Goal: Task Accomplishment & Management: Manage account settings

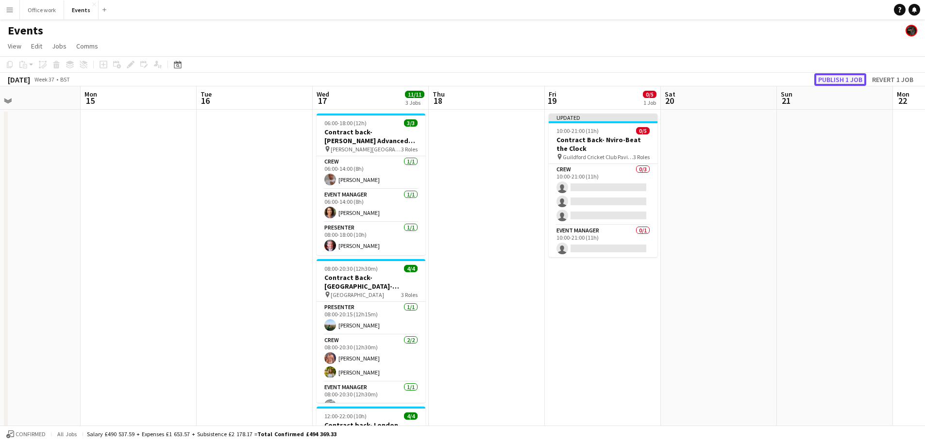
click at [747, 78] on button "Publish 1 job" at bounding box center [840, 79] width 52 height 13
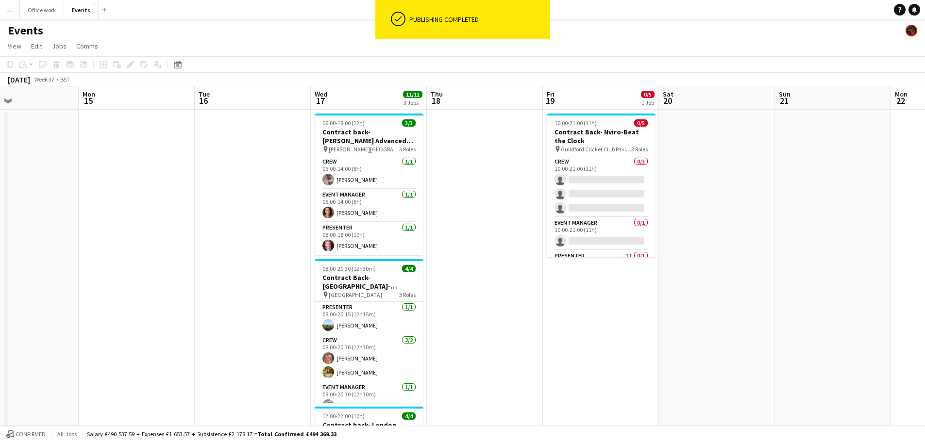
scroll to position [0, 270]
click at [747, 117] on app-date-cell at bounding box center [832, 340] width 116 height 461
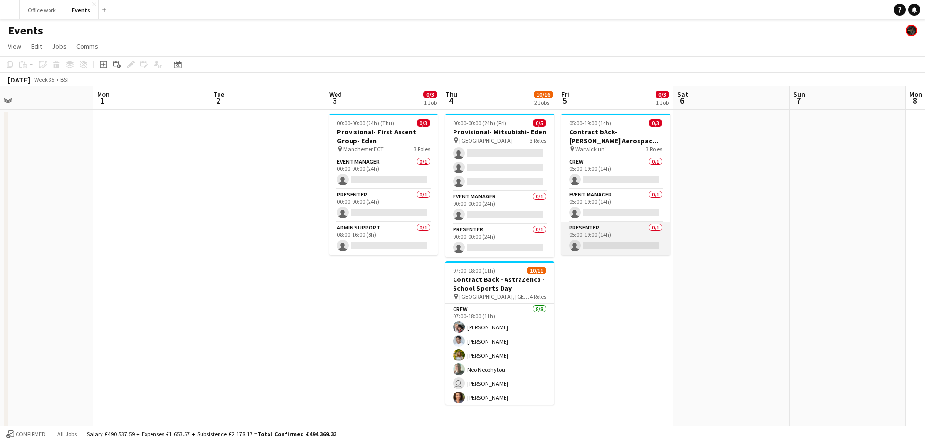
scroll to position [0, 487]
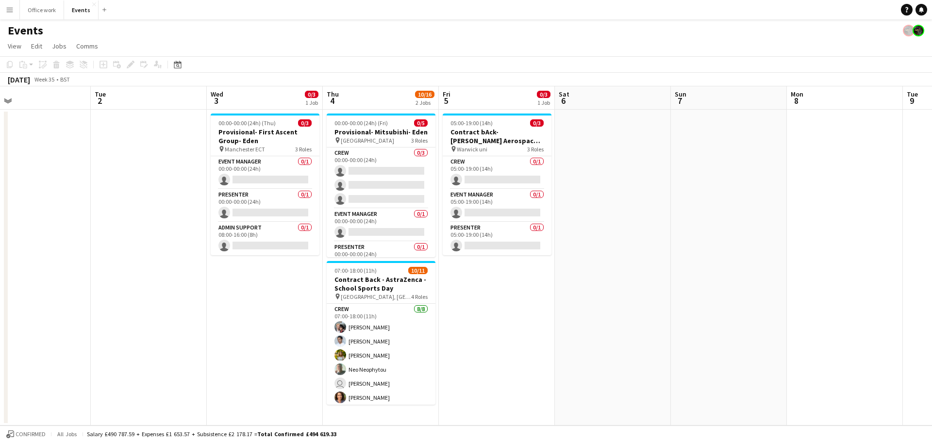
scroll to position [0, 373]
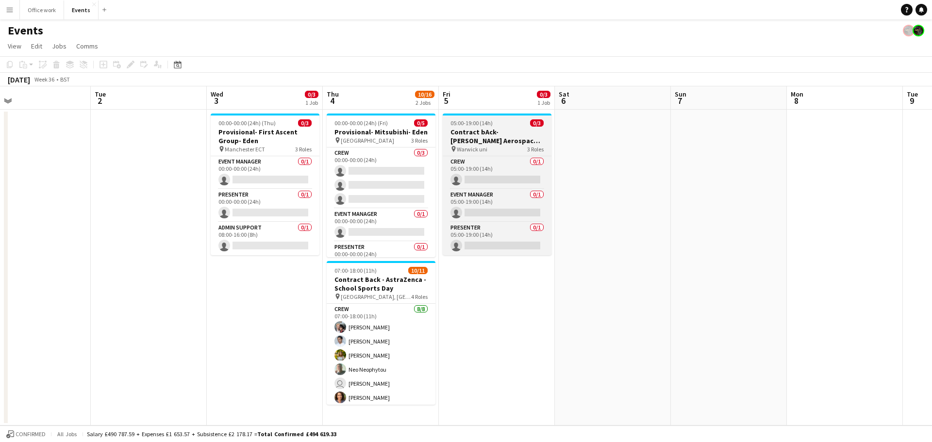
click at [487, 142] on h3 "Contract bAck-[PERSON_NAME] Aerospace- Diamond dome" at bounding box center [497, 136] width 109 height 17
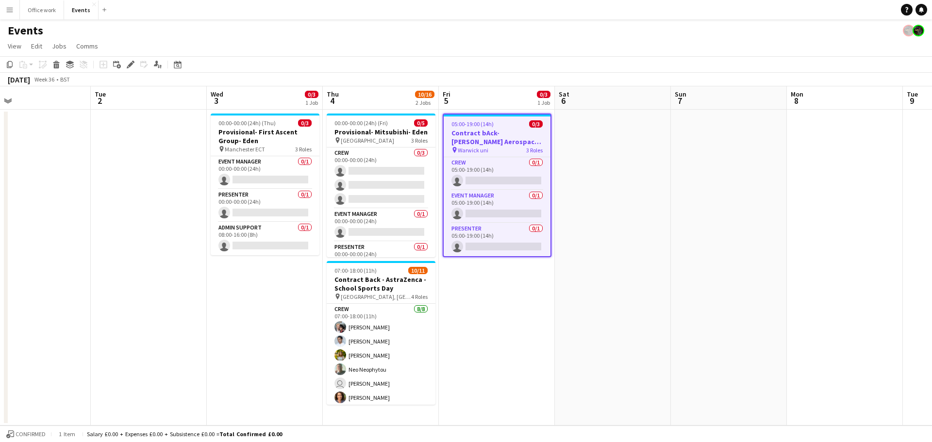
click at [502, 338] on app-date-cell "05:00-19:00 (14h) 0/3 Contract bAck-Collins Aerospace- Diamond dome pin Warwick…" at bounding box center [497, 268] width 116 height 316
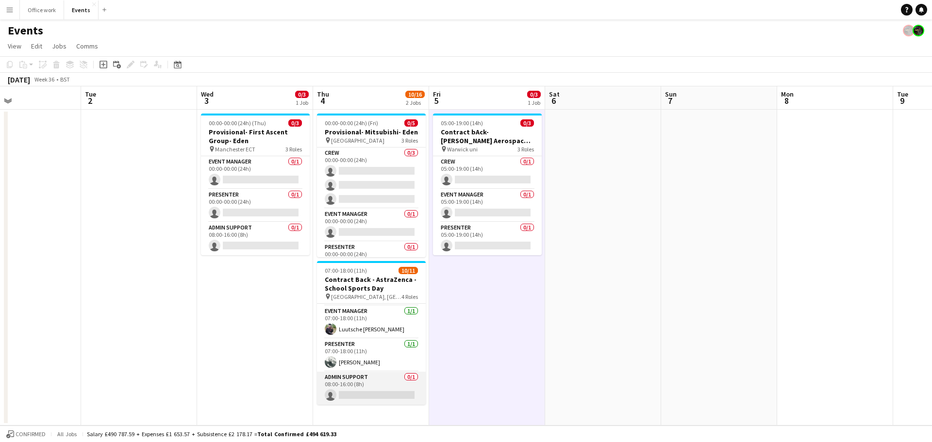
scroll to position [0, 381]
click at [366, 382] on app-card-role "Admin Support 0/1 08:00-16:00 (8h) single-neutral-actions" at bounding box center [371, 388] width 109 height 33
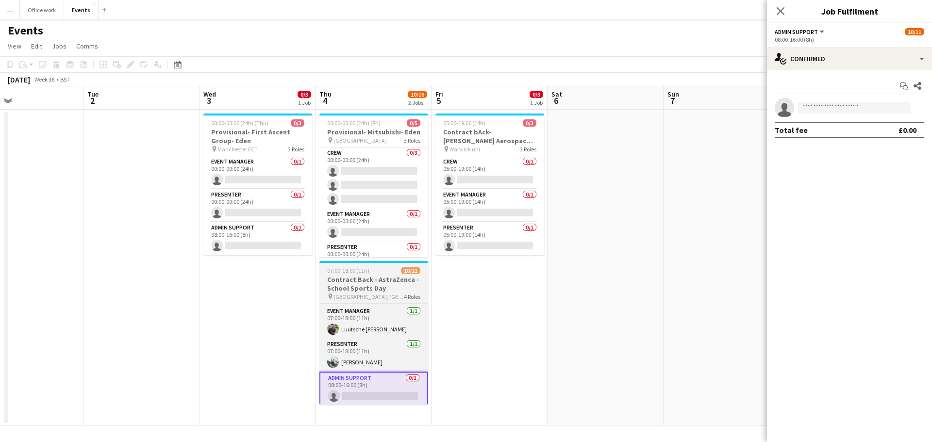
click at [344, 286] on h3 "Contract Back - AstraZenca - School Sports Day" at bounding box center [373, 283] width 109 height 17
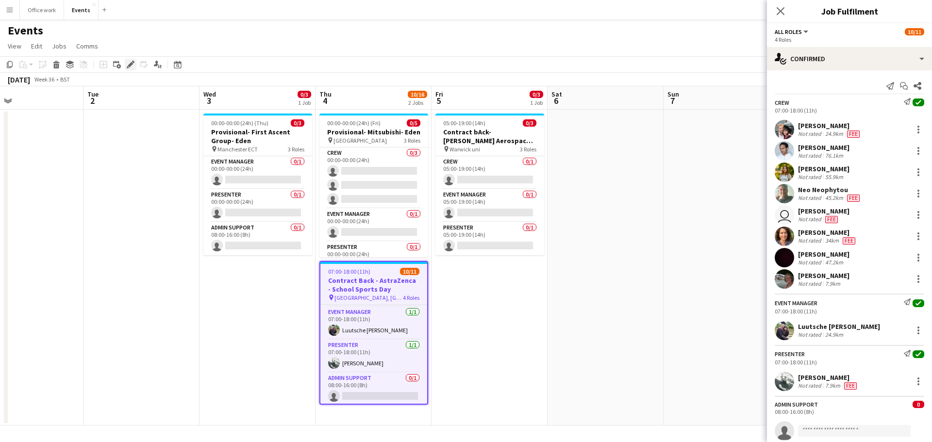
click at [130, 62] on icon "Edit" at bounding box center [131, 65] width 8 height 8
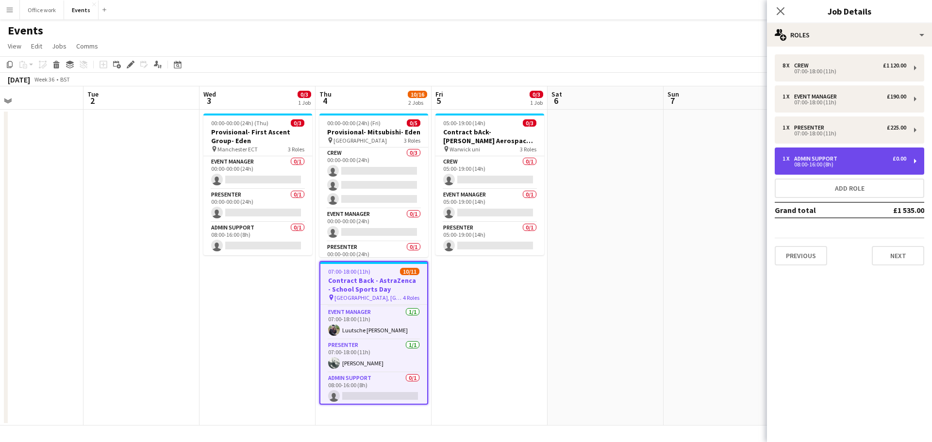
click at [885, 164] on div "08:00-16:00 (8h)" at bounding box center [844, 164] width 124 height 5
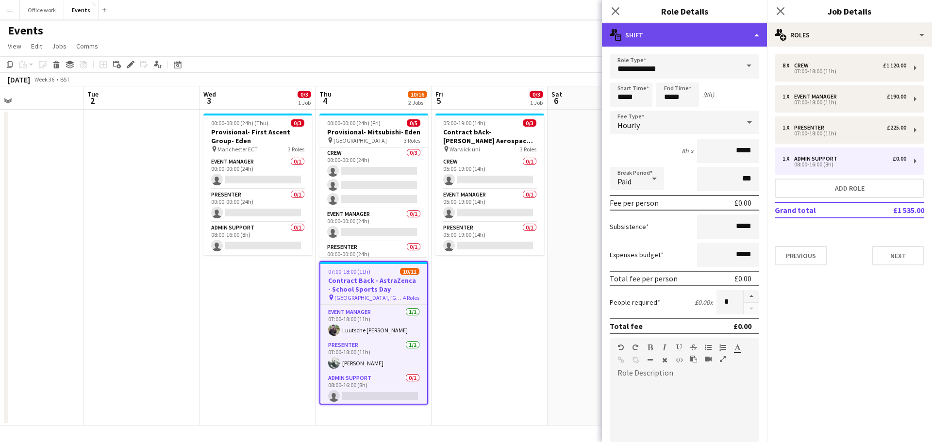
click at [744, 33] on div "multiple-actions-text Shift" at bounding box center [684, 34] width 165 height 23
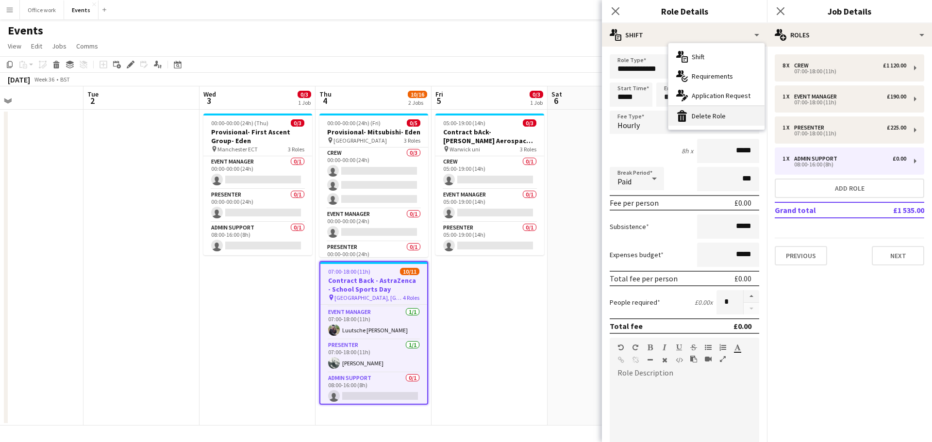
click at [709, 113] on div "bin-2 Delete Role" at bounding box center [716, 115] width 96 height 19
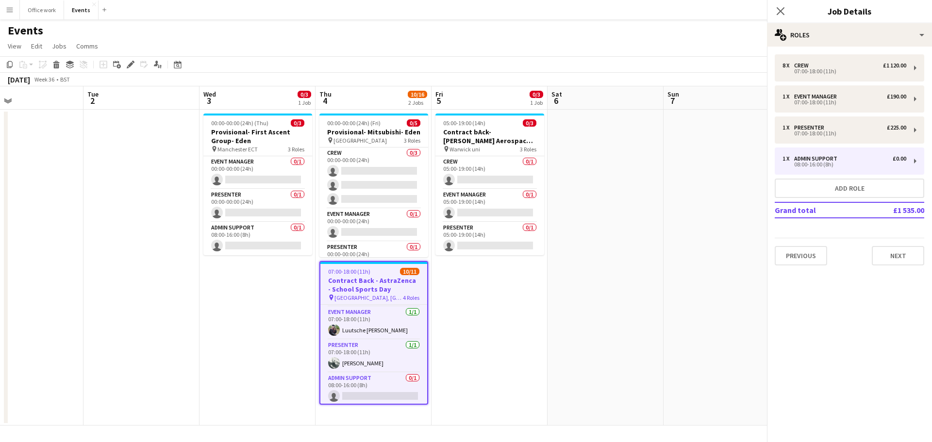
scroll to position [106, 0]
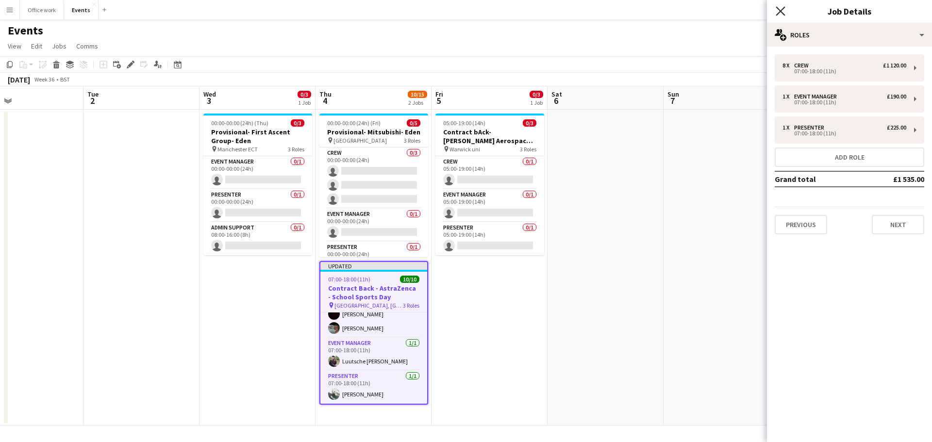
click at [779, 9] on icon at bounding box center [780, 10] width 9 height 9
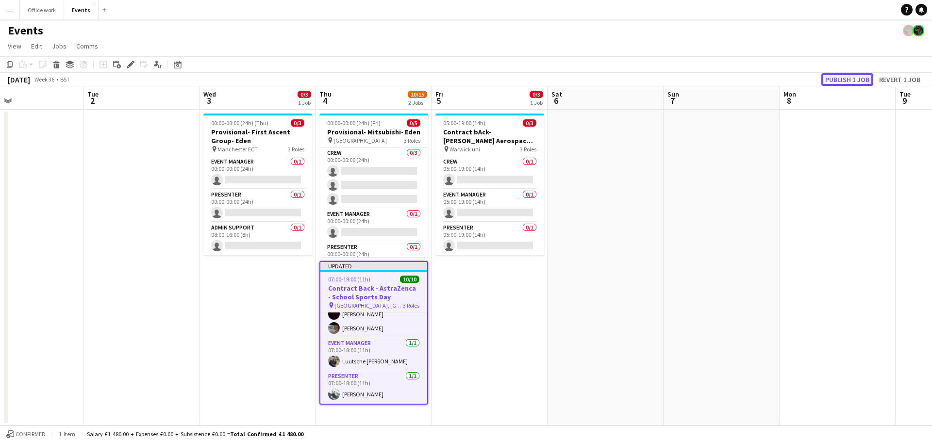
click at [845, 74] on button "Publish 1 job" at bounding box center [847, 79] width 52 height 13
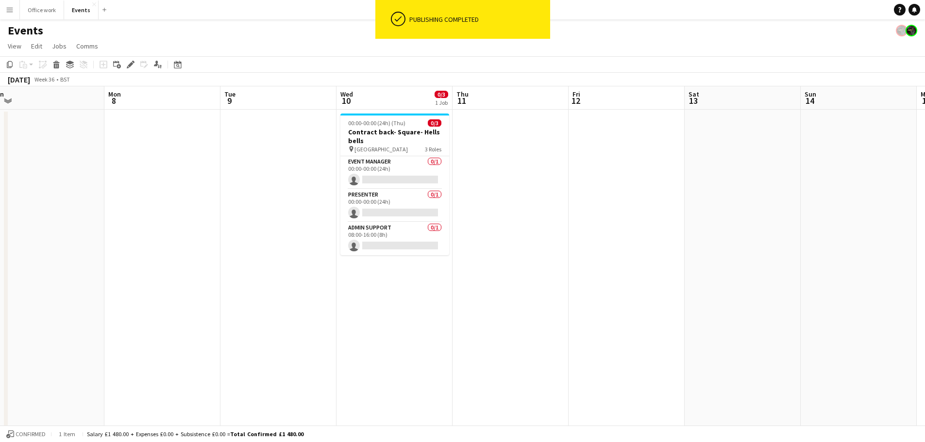
scroll to position [0, 360]
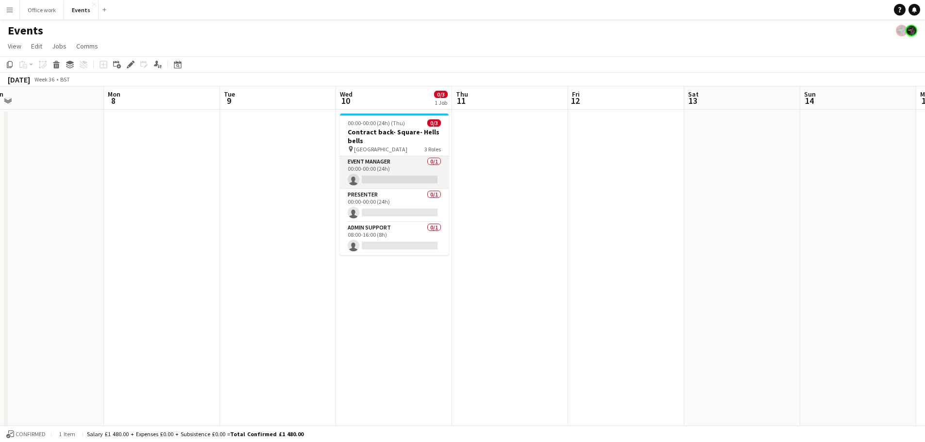
click at [384, 164] on app-card-role "Event Manager 0/1 00:00-00:00 (24h) single-neutral-actions" at bounding box center [394, 172] width 109 height 33
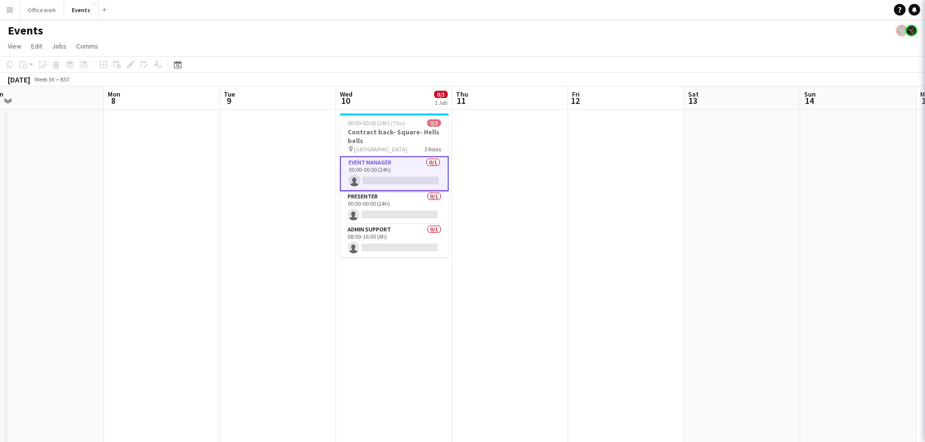
scroll to position [97, 0]
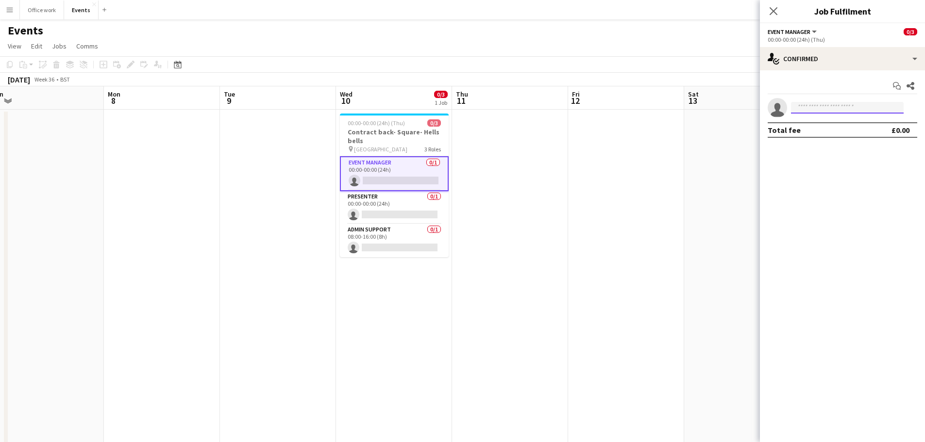
click at [827, 109] on input at bounding box center [847, 108] width 113 height 12
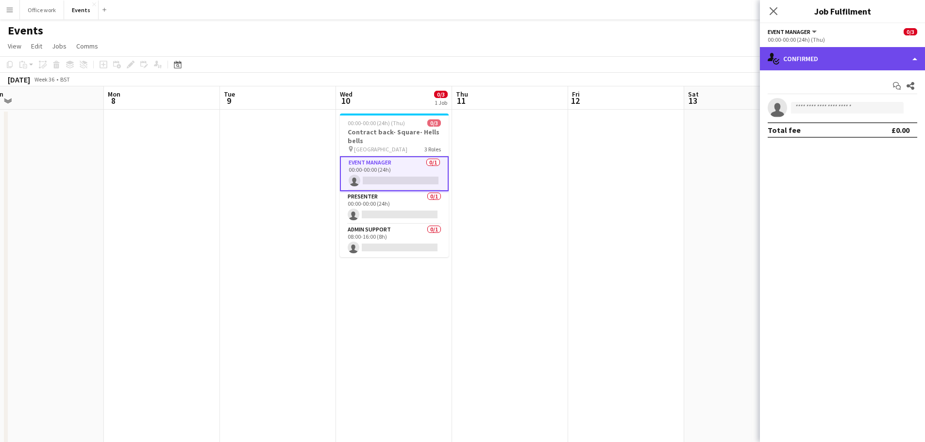
click at [815, 68] on div "single-neutral-actions-check-2 Confirmed" at bounding box center [842, 58] width 165 height 23
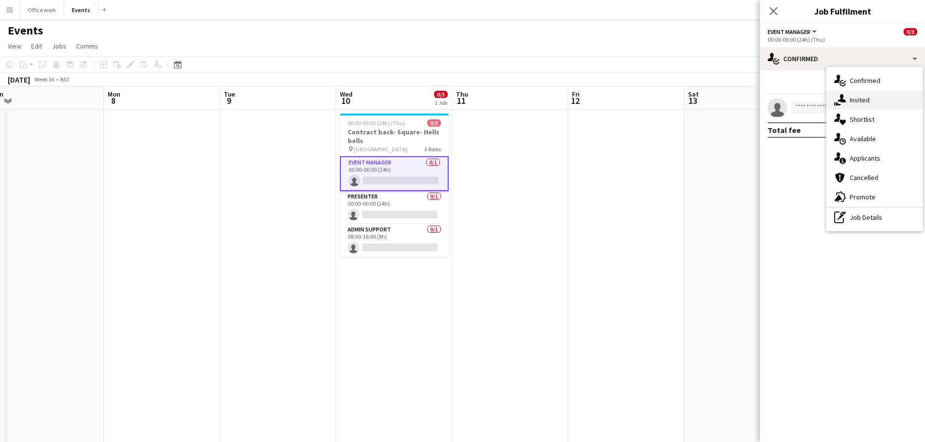
click at [841, 97] on icon at bounding box center [841, 98] width 8 height 8
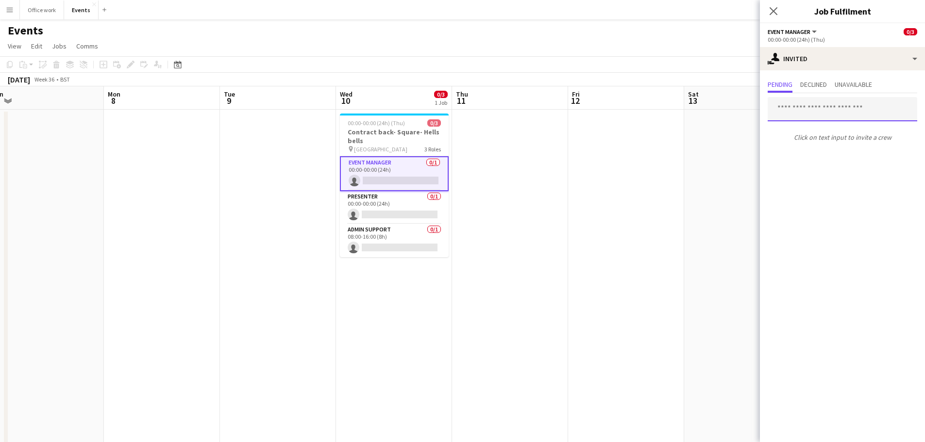
click at [789, 112] on input "text" at bounding box center [841, 109] width 149 height 24
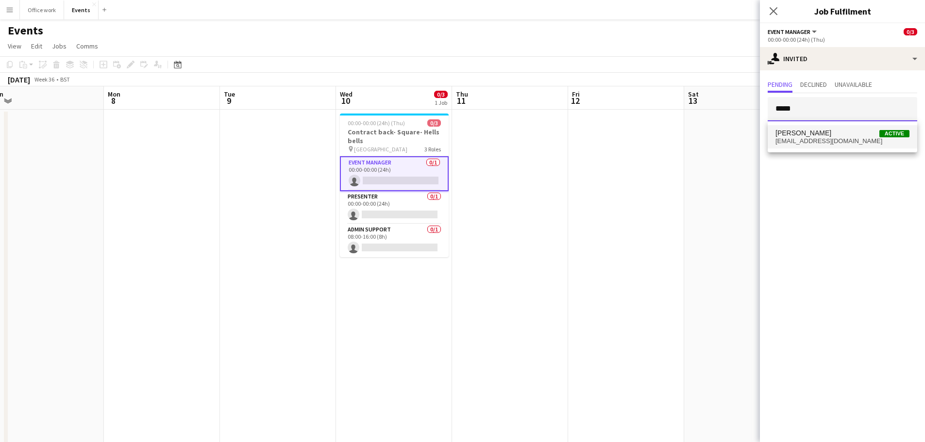
type input "*****"
click at [806, 140] on span "chsmith.freelancer@gmail.com" at bounding box center [842, 141] width 134 height 8
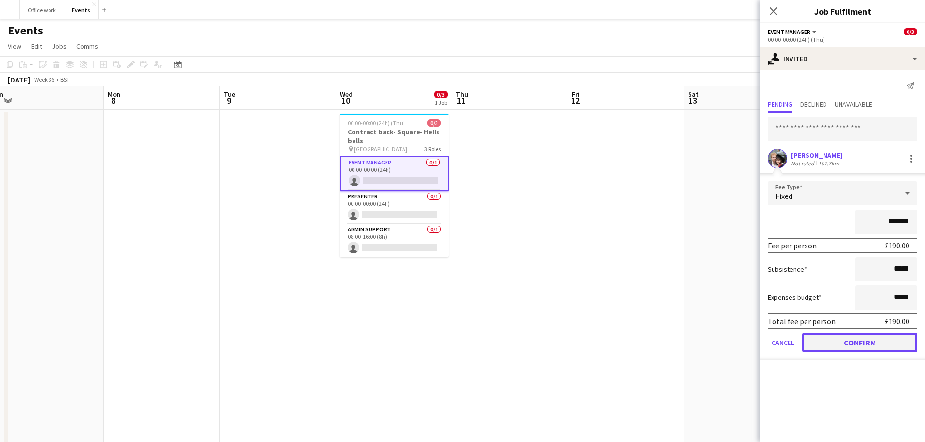
click at [851, 341] on button "Confirm" at bounding box center [859, 342] width 115 height 19
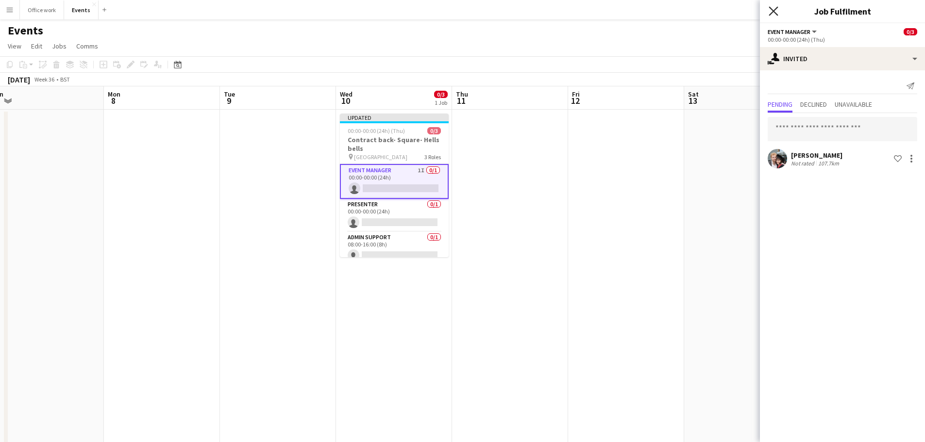
click at [776, 9] on icon "Close pop-in" at bounding box center [772, 10] width 9 height 9
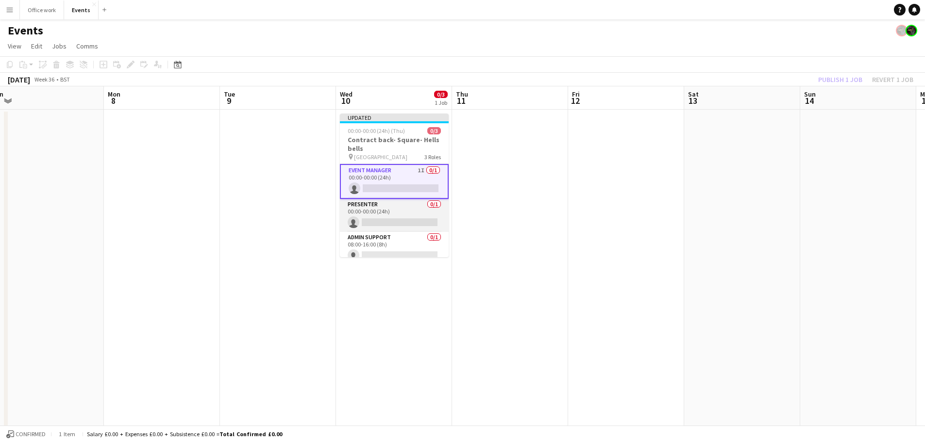
click at [408, 207] on app-card-role "Presenter 0/1 00:00-00:00 (24h) single-neutral-actions" at bounding box center [394, 215] width 109 height 33
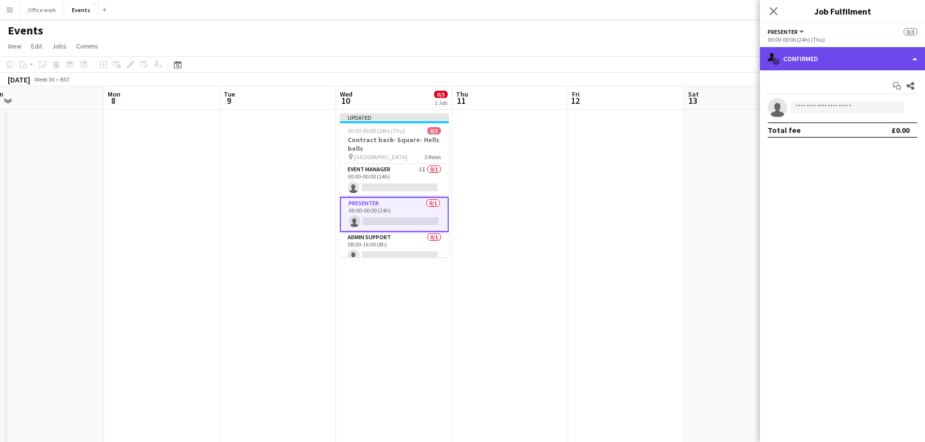
click at [787, 56] on div "single-neutral-actions-check-2 Confirmed" at bounding box center [842, 58] width 165 height 23
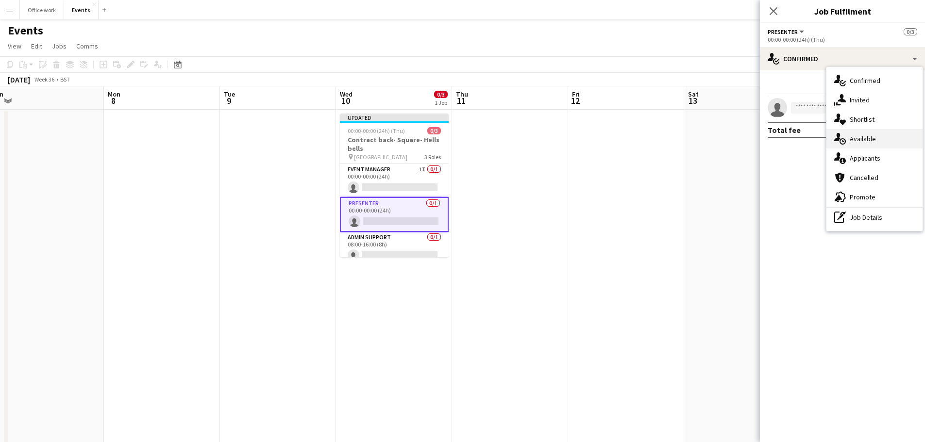
click at [843, 135] on icon "single-neutral-actions-upload" at bounding box center [840, 139] width 12 height 12
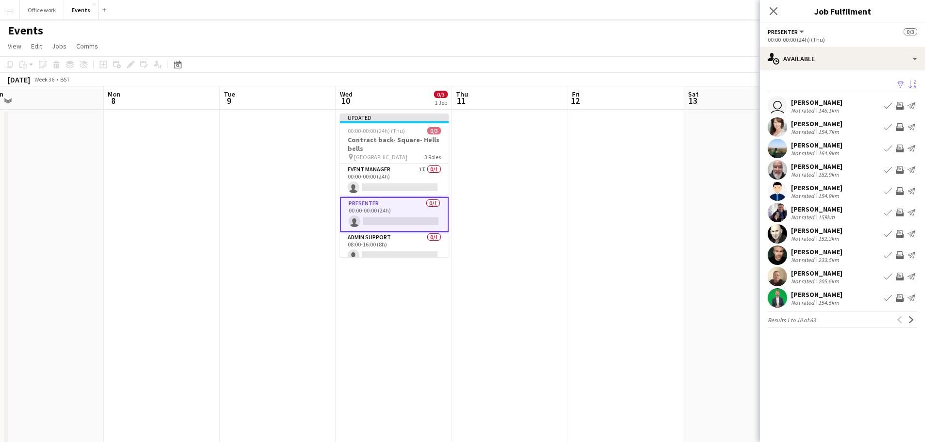
click at [911, 83] on app-icon "Sort asc" at bounding box center [912, 85] width 8 height 9
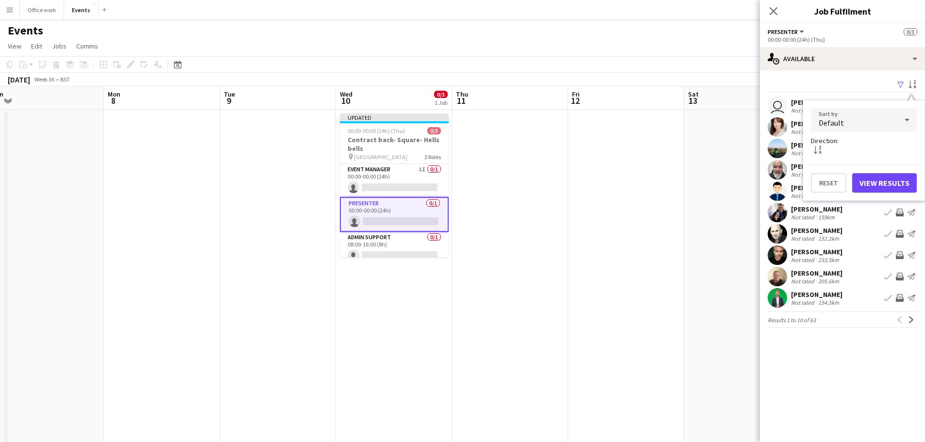
click at [849, 122] on div "Default" at bounding box center [854, 119] width 86 height 23
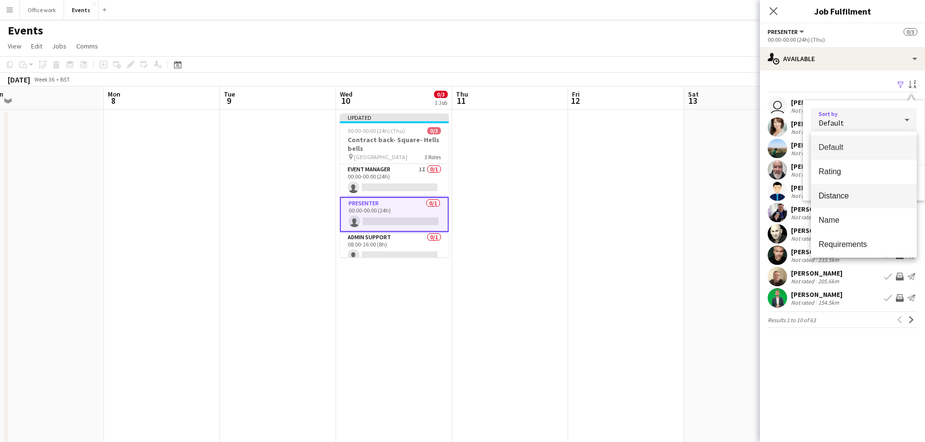
click at [856, 198] on span "Distance" at bounding box center [863, 195] width 90 height 9
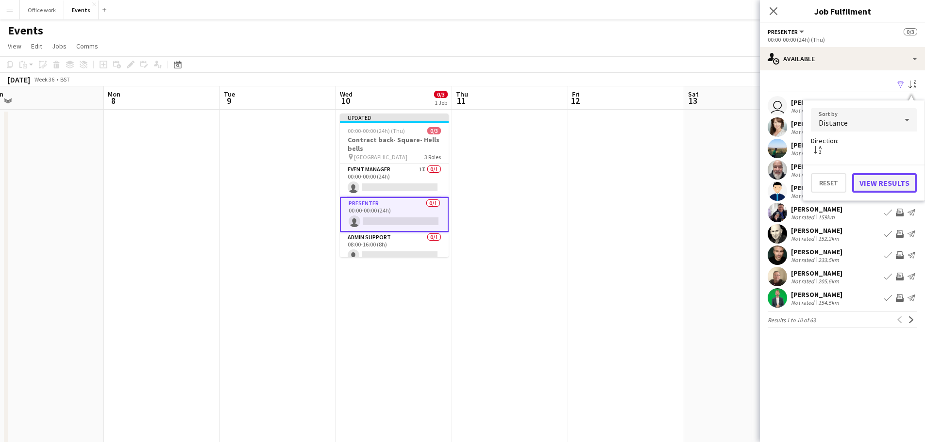
click at [882, 184] on button "View Results" at bounding box center [884, 182] width 65 height 19
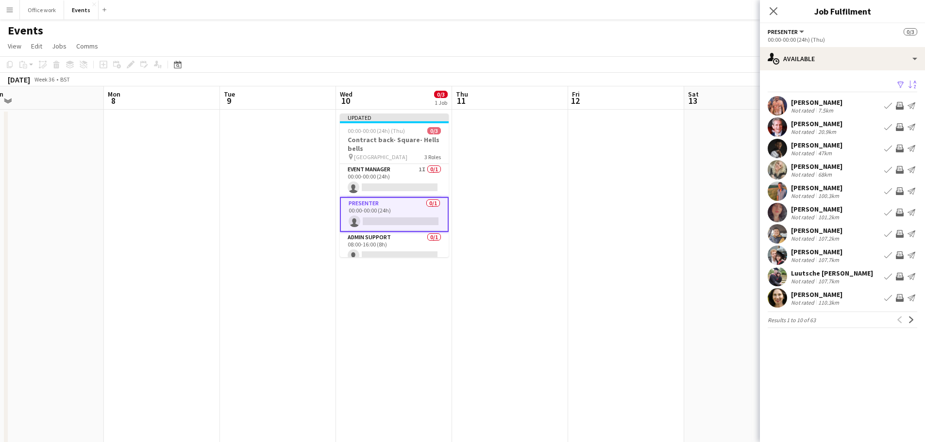
click at [482, 315] on app-date-cell at bounding box center [510, 340] width 116 height 461
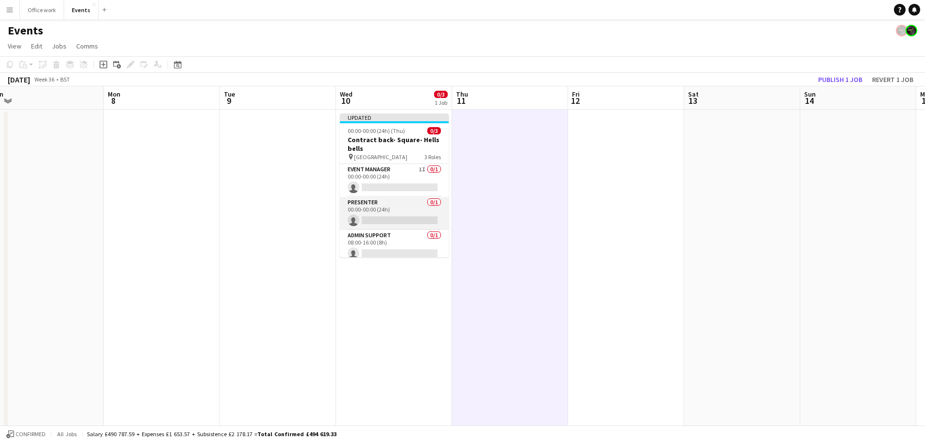
click at [387, 215] on app-card-role "Presenter 0/1 00:00-00:00 (24h) single-neutral-actions" at bounding box center [394, 213] width 109 height 33
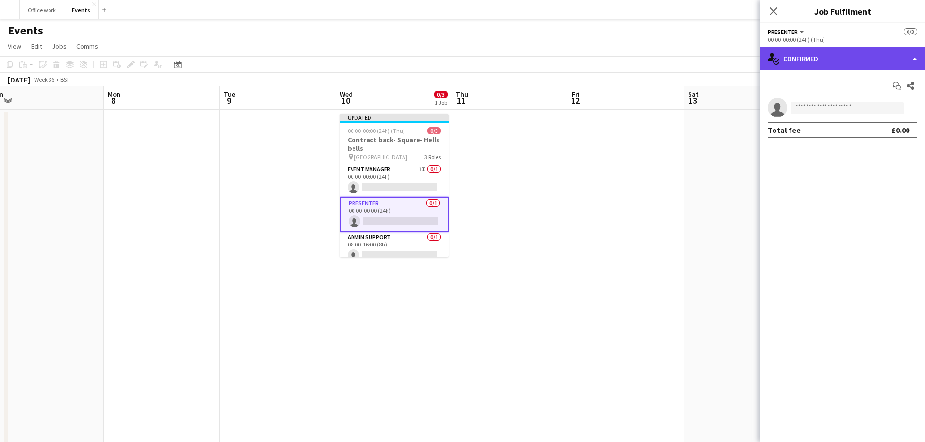
click at [801, 70] on div "single-neutral-actions-check-2 Confirmed" at bounding box center [842, 58] width 165 height 23
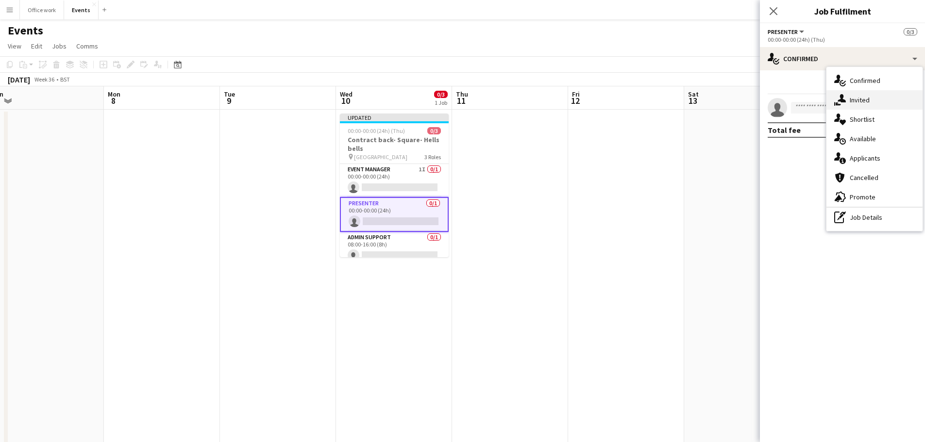
click at [845, 99] on icon "single-neutral-actions-share-1" at bounding box center [840, 100] width 12 height 12
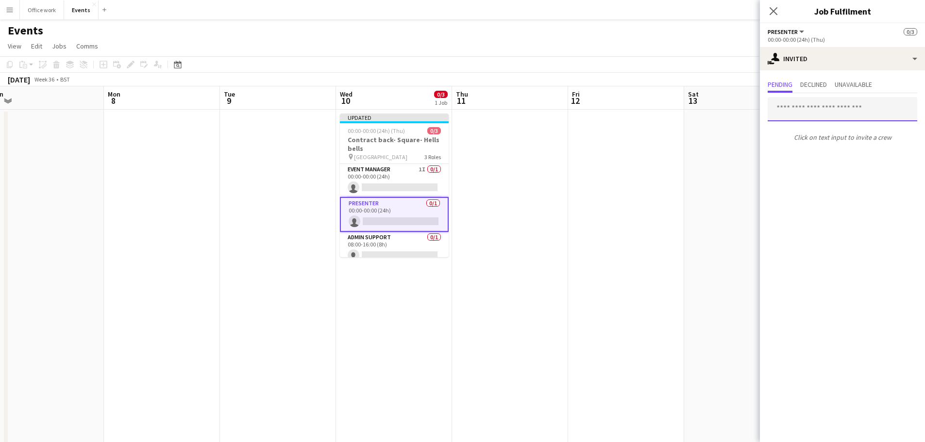
click at [803, 111] on input "text" at bounding box center [841, 109] width 149 height 24
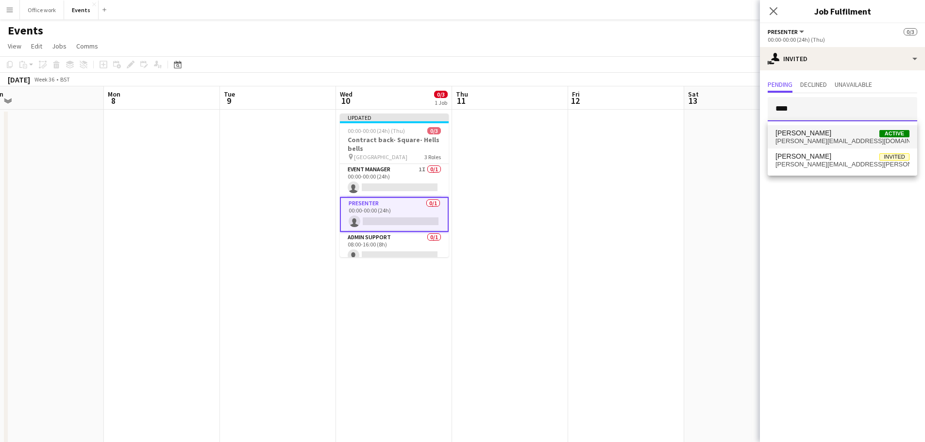
type input "****"
click at [808, 137] on span "neil@youreventsupport.co.uk" at bounding box center [842, 141] width 134 height 8
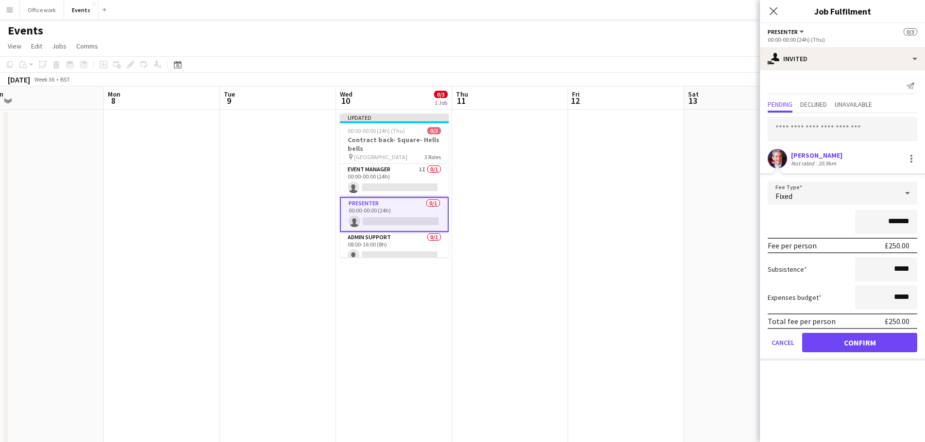
click at [587, 220] on app-date-cell at bounding box center [626, 340] width 116 height 461
